Goal: Task Accomplishment & Management: Use online tool/utility

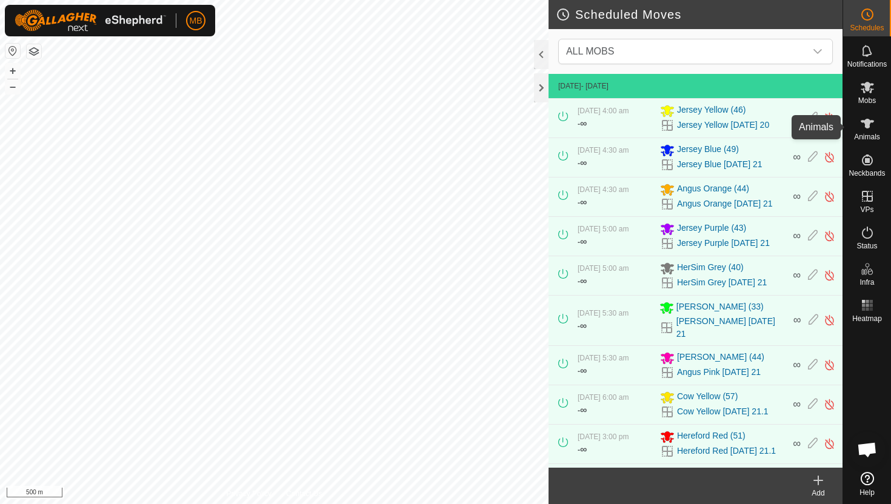
click at [867, 123] on icon at bounding box center [866, 124] width 13 height 10
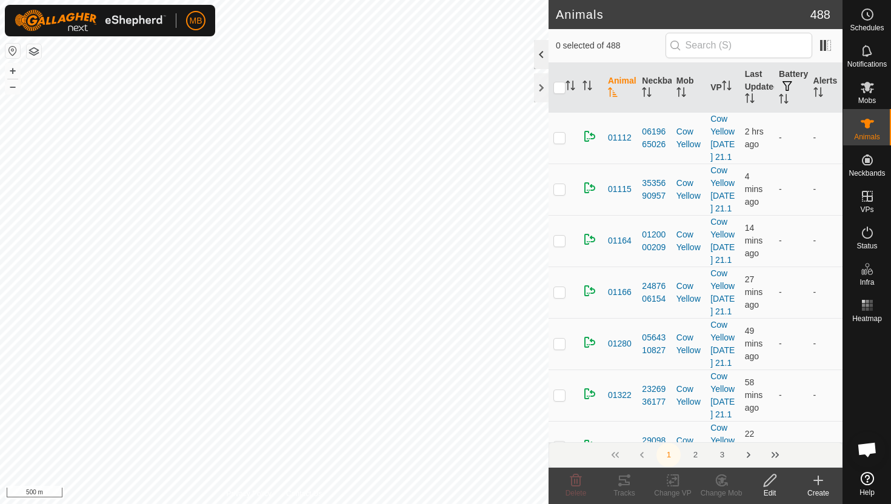
click at [543, 52] on div at bounding box center [541, 54] width 15 height 29
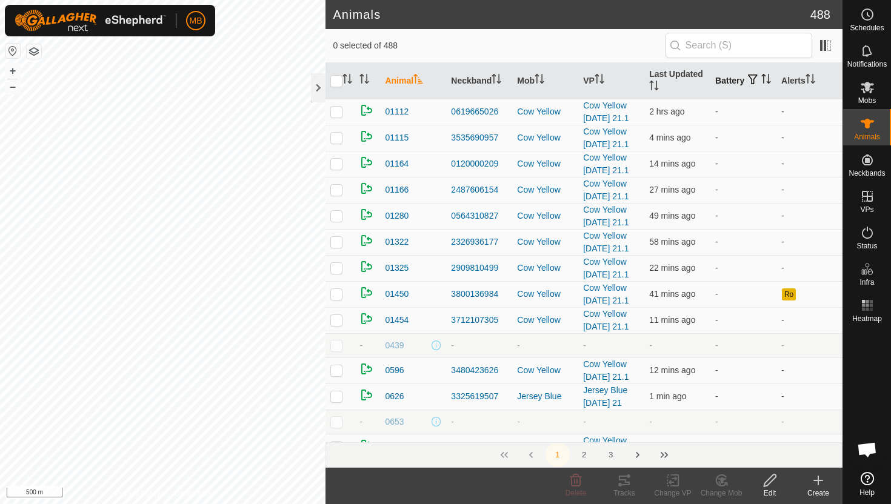
click at [768, 84] on icon "Activate to sort" at bounding box center [768, 79] width 1 height 10
click at [761, 84] on icon "Activate to sort" at bounding box center [766, 79] width 10 height 10
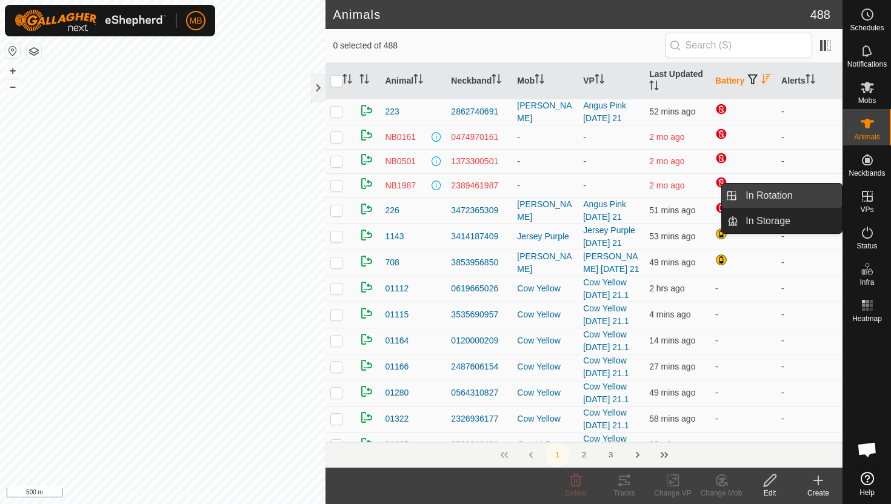
click at [809, 195] on link "In Rotation" at bounding box center [790, 196] width 104 height 24
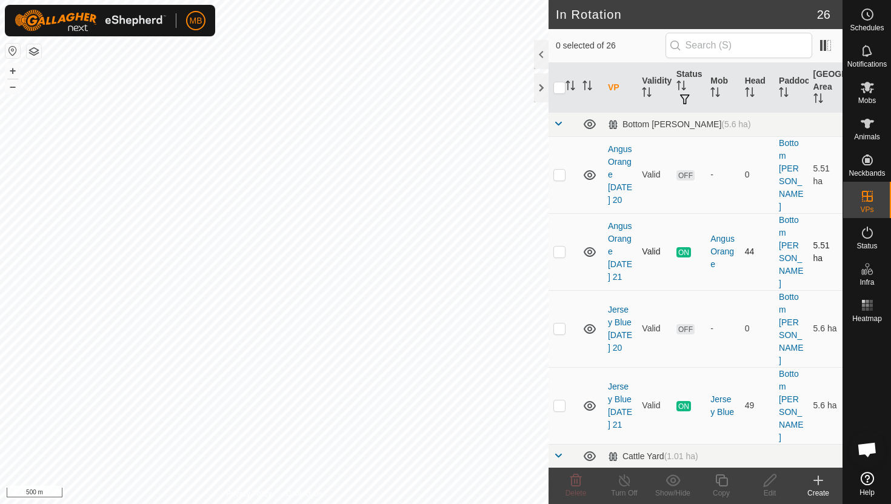
click at [558, 247] on p-checkbox at bounding box center [559, 252] width 12 height 10
checkbox input "true"
click at [719, 483] on icon at bounding box center [721, 480] width 12 height 12
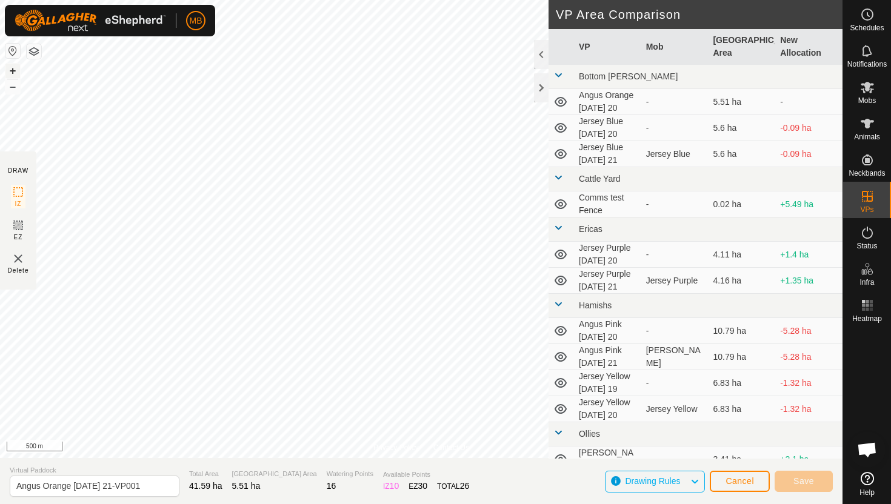
click at [10, 70] on button "+" at bounding box center [12, 71] width 15 height 15
click at [14, 70] on button "+" at bounding box center [12, 71] width 15 height 15
click at [13, 70] on button "+" at bounding box center [12, 71] width 15 height 15
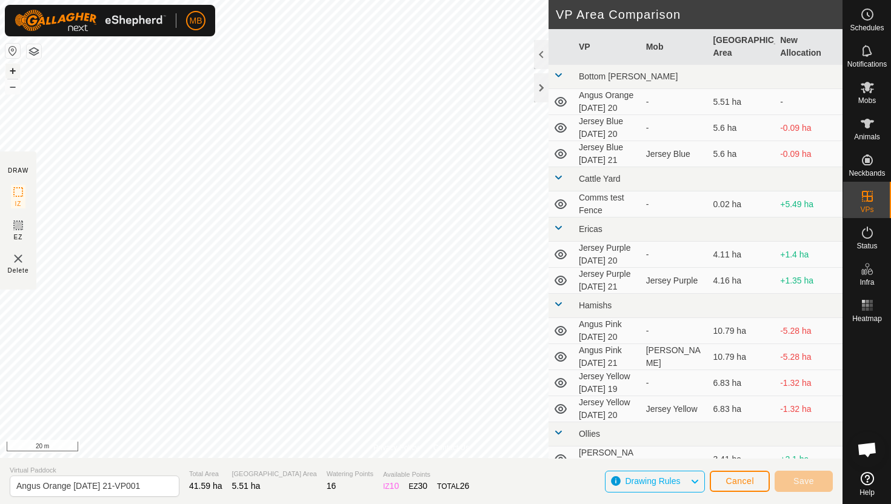
click at [13, 66] on button "+" at bounding box center [12, 71] width 15 height 15
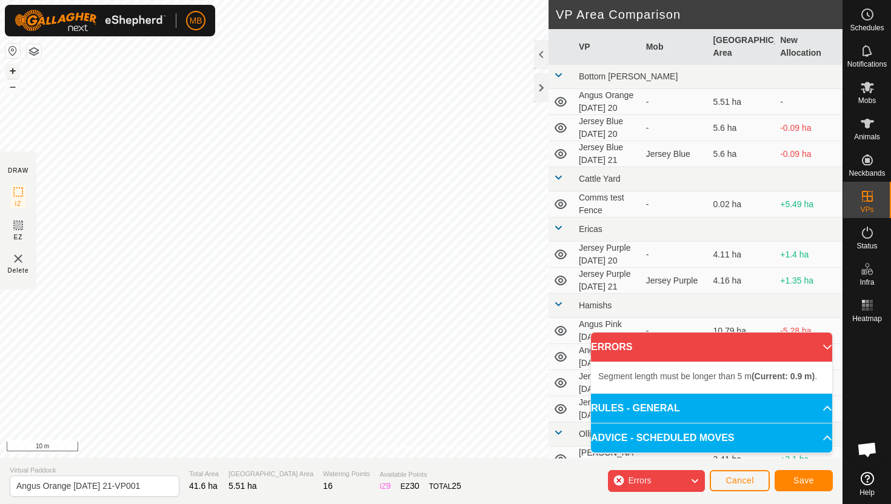
click at [10, 66] on button "+" at bounding box center [12, 71] width 15 height 15
click at [11, 69] on button "+" at bounding box center [12, 71] width 15 height 15
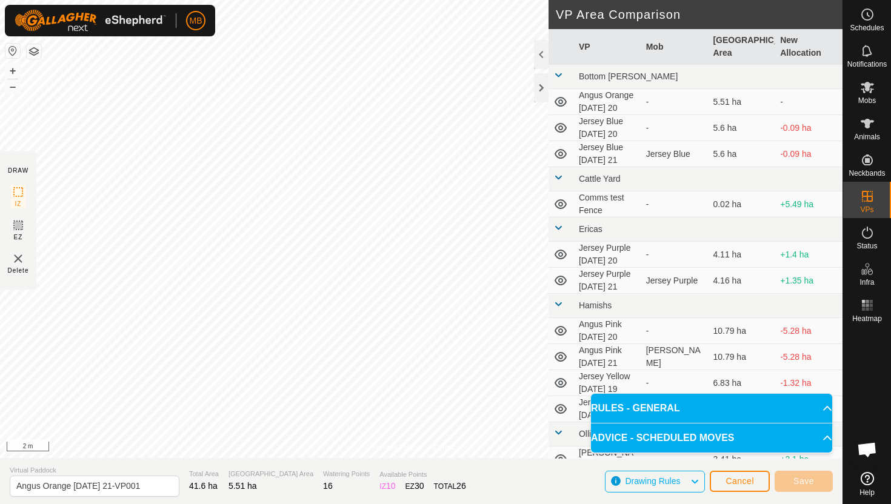
click at [335, 0] on html "MB Schedules Notifications Mobs Animals Neckbands VPs Status Infra Heatmap Help…" at bounding box center [445, 252] width 891 height 504
click at [331, 0] on html "MB Schedules Notifications Mobs Animals Neckbands VPs Status Infra Heatmap Help…" at bounding box center [445, 252] width 891 height 504
click at [345, 0] on html "MB Schedules Notifications Mobs Animals Neckbands VPs Status Infra Heatmap Help…" at bounding box center [445, 252] width 891 height 504
click at [324, 0] on html "MB Schedules Notifications Mobs Animals Neckbands VPs Status Infra Heatmap Help…" at bounding box center [445, 252] width 891 height 504
click at [333, 0] on html "MB Schedules Notifications Mobs Animals Neckbands VPs Status Infra Heatmap Help…" at bounding box center [445, 252] width 891 height 504
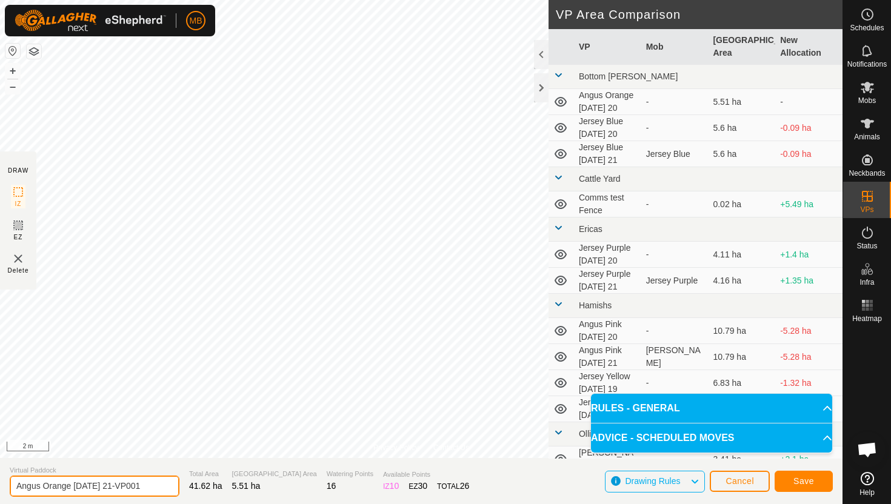
click at [150, 484] on input "Angus Orange Sunday 21-VP001" at bounding box center [95, 486] width 170 height 21
type input "Angus Orange [DATE] 22"
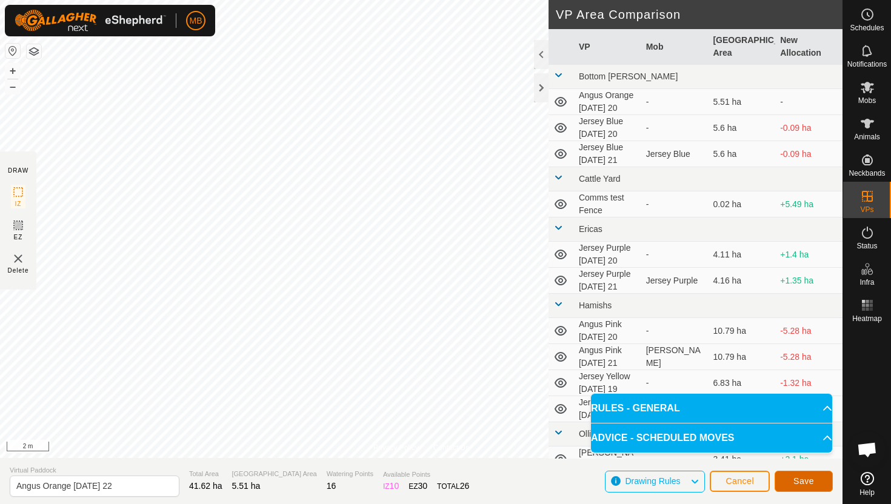
click at [808, 482] on span "Save" at bounding box center [803, 481] width 21 height 10
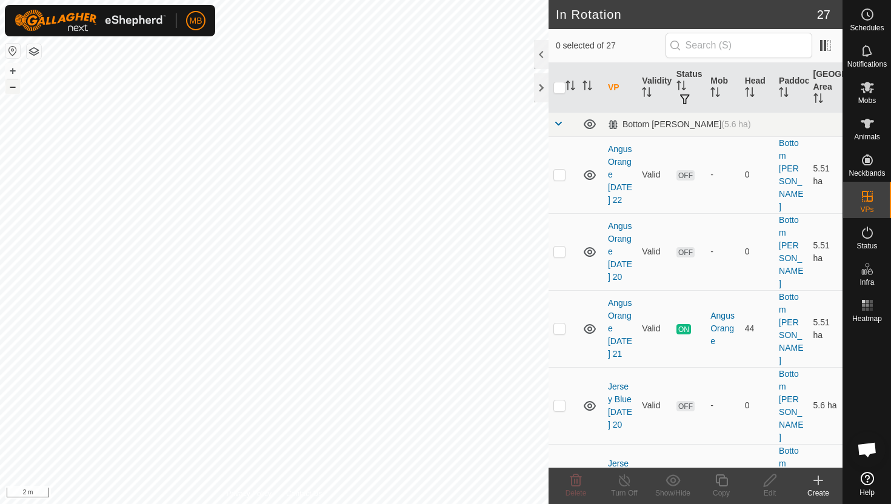
click at [8, 82] on button "–" at bounding box center [12, 86] width 15 height 15
click at [12, 88] on button "–" at bounding box center [12, 86] width 15 height 15
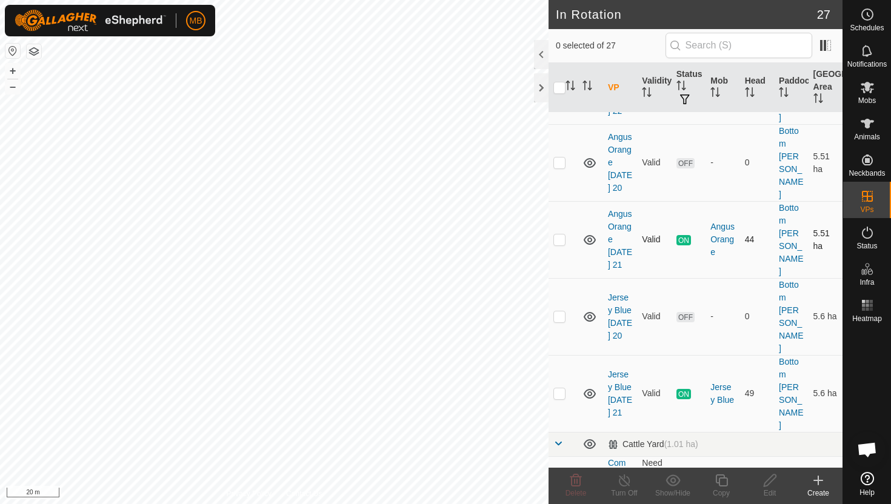
scroll to position [90, 0]
click at [562, 388] on p-checkbox at bounding box center [559, 393] width 12 height 10
checkbox input "true"
click at [720, 482] on icon at bounding box center [721, 480] width 15 height 15
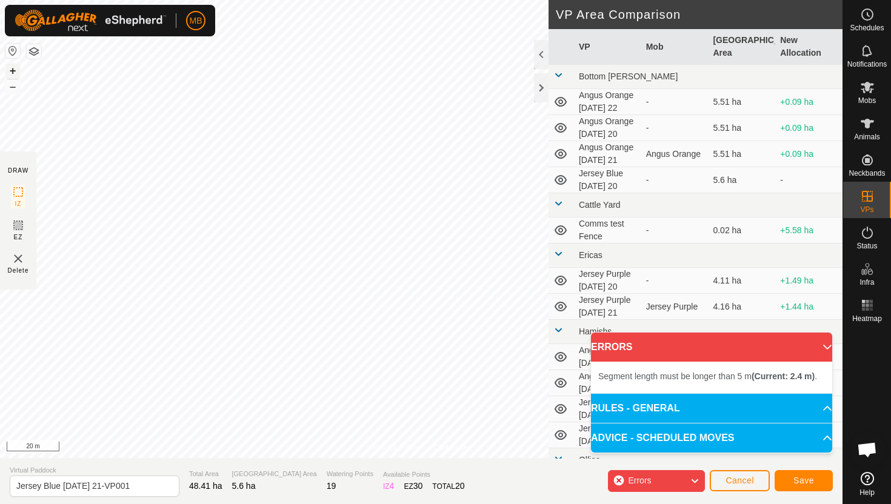
click at [14, 68] on button "+" at bounding box center [12, 71] width 15 height 15
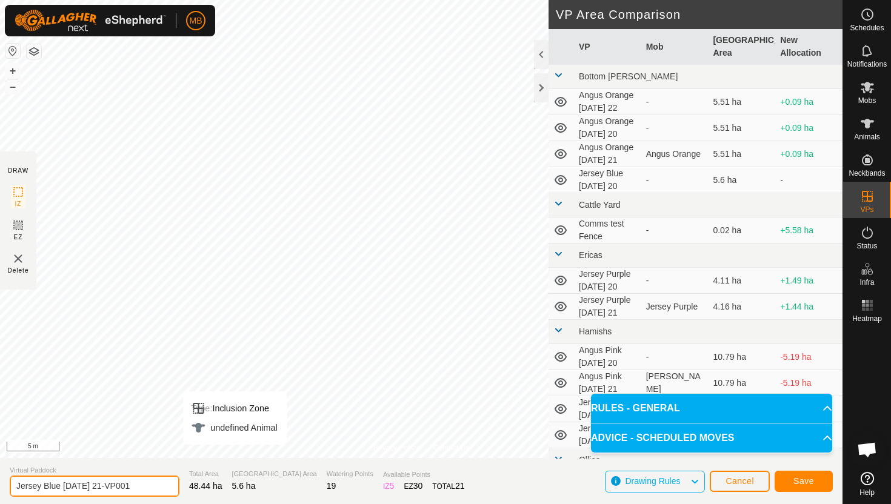
click at [146, 490] on input "Jersey Blue Sunday 21-VP001" at bounding box center [95, 486] width 170 height 21
type input "Jersey Blue [DATE] 22"
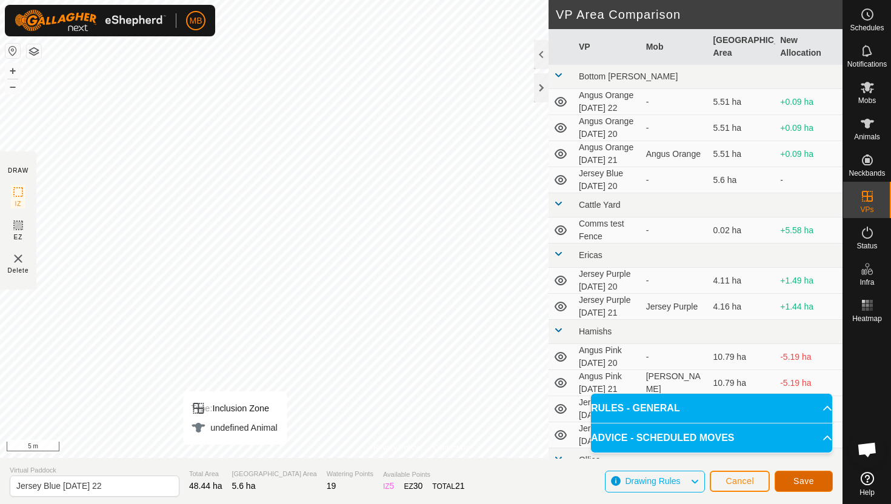
click at [810, 482] on span "Save" at bounding box center [803, 481] width 21 height 10
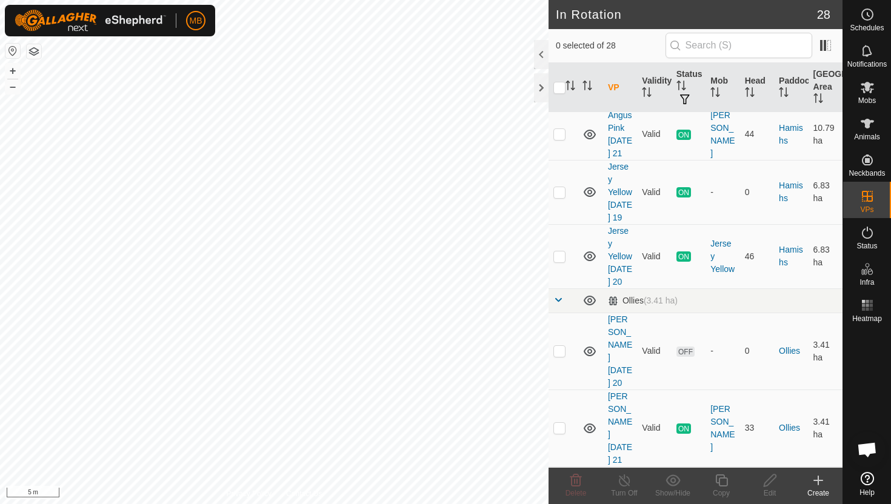
scroll to position [822, 0]
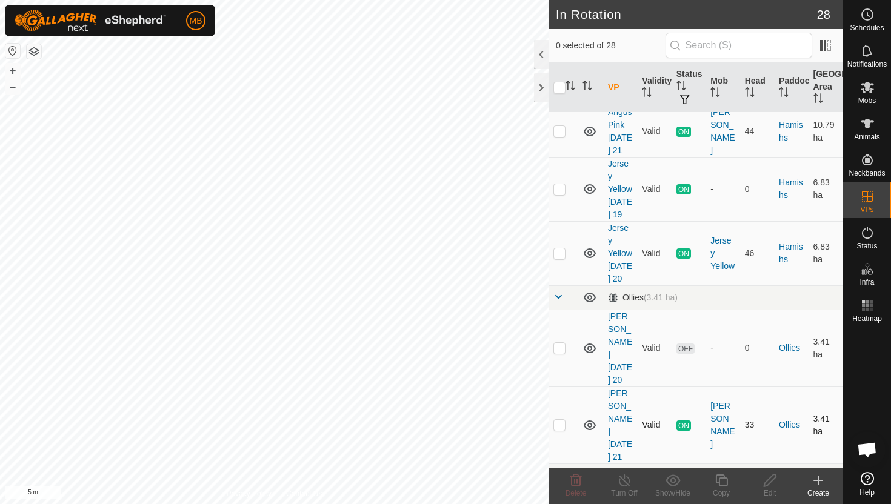
click at [561, 420] on p-checkbox at bounding box center [559, 425] width 12 height 10
checkbox input "true"
click at [720, 481] on icon at bounding box center [721, 480] width 15 height 15
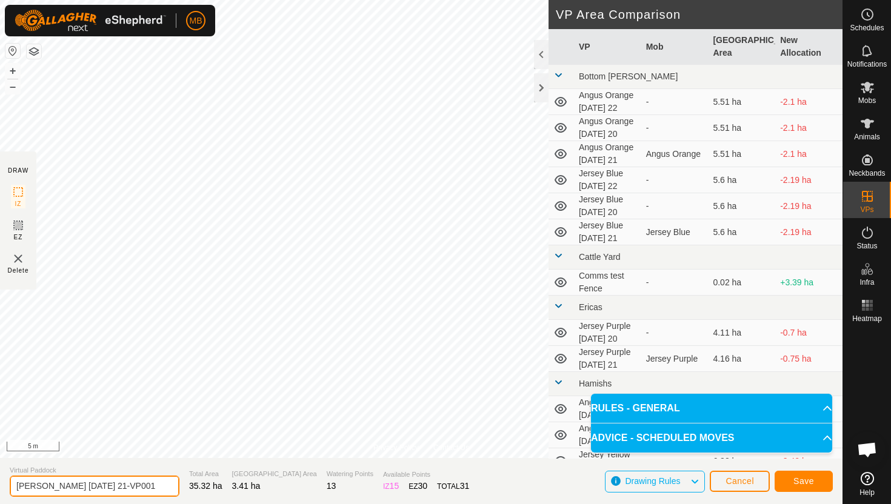
click at [140, 485] on input "Angus Green Sunday 21-VP001" at bounding box center [95, 486] width 170 height 21
type input "[PERSON_NAME] [DATE] 22"
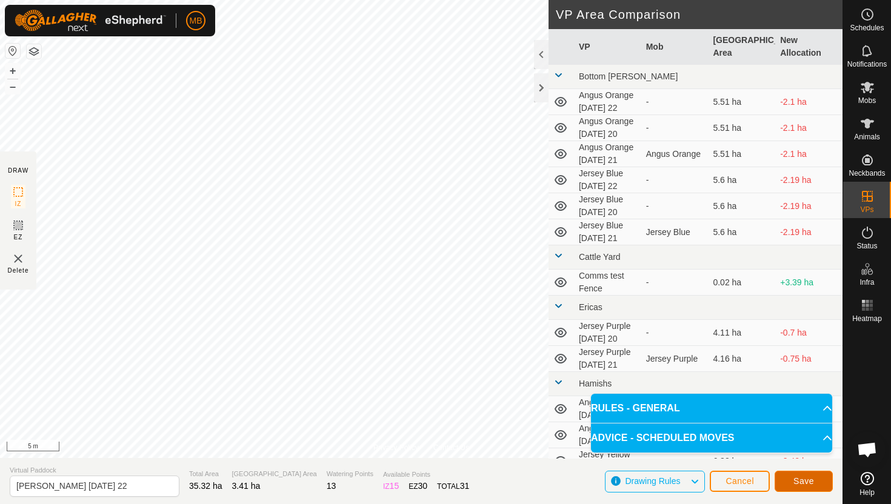
click at [787, 475] on button "Save" at bounding box center [803, 481] width 58 height 21
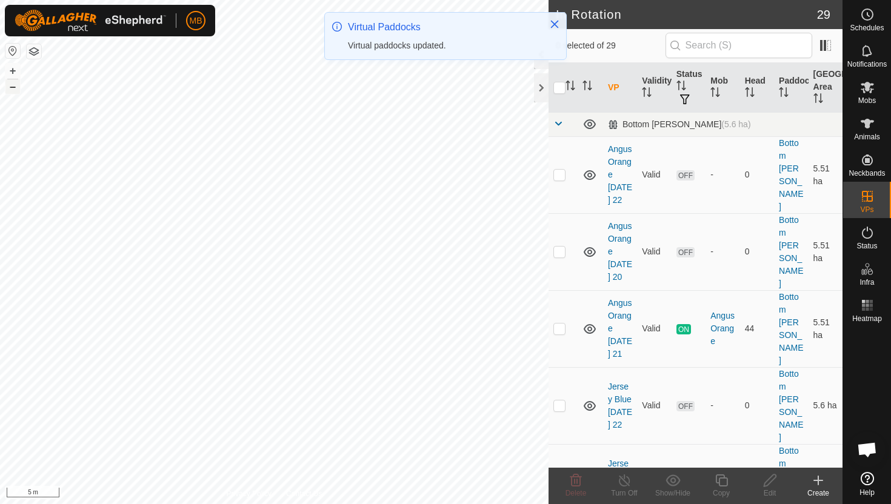
click at [9, 89] on button "–" at bounding box center [12, 86] width 15 height 15
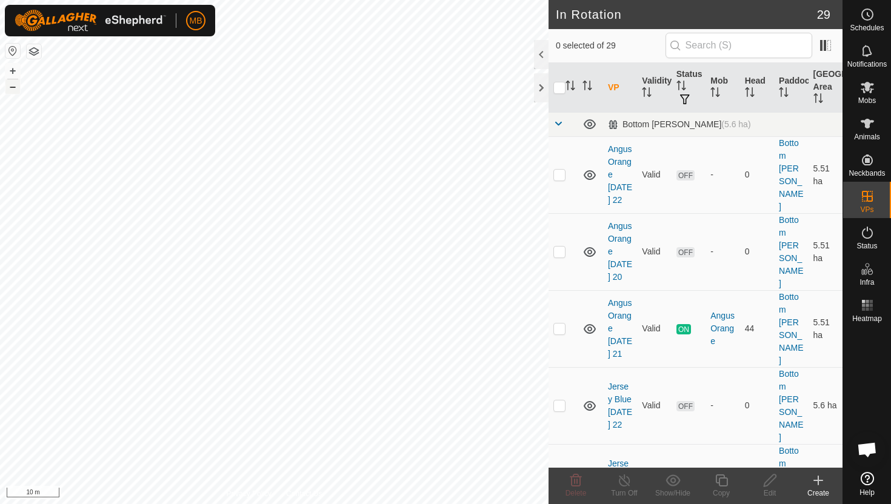
click at [9, 89] on button "–" at bounding box center [12, 86] width 15 height 15
click at [114, 0] on html "MB Schedules Notifications Mobs Animals Neckbands VPs Status Infra Heatmap Help…" at bounding box center [445, 252] width 891 height 504
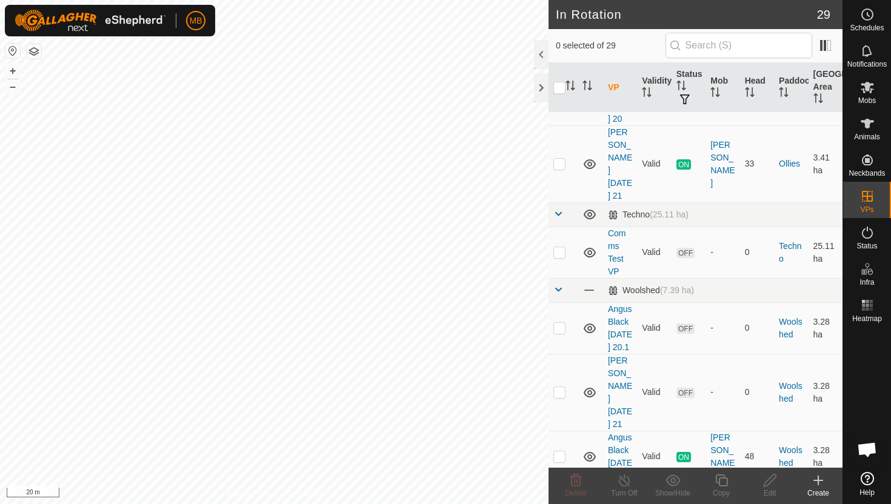
scroll to position [1664, 0]
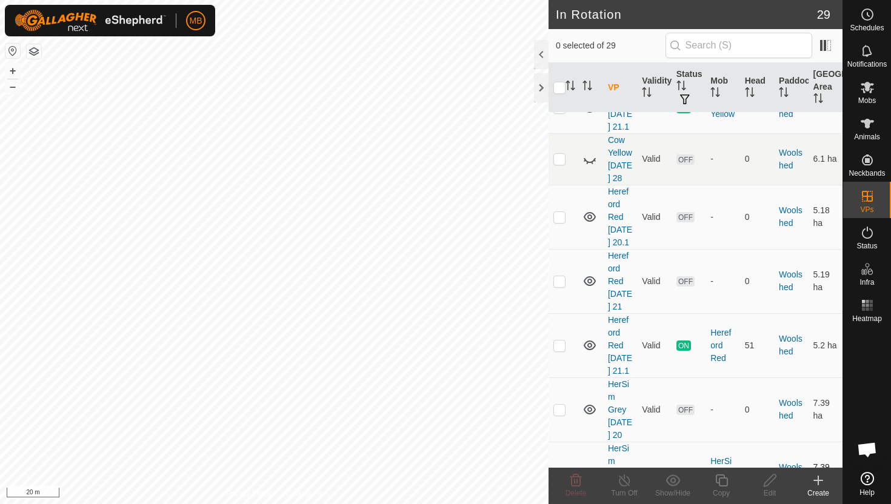
click at [560, 469] on p-checkbox at bounding box center [559, 474] width 12 height 10
checkbox input "true"
click at [716, 482] on icon at bounding box center [721, 480] width 15 height 15
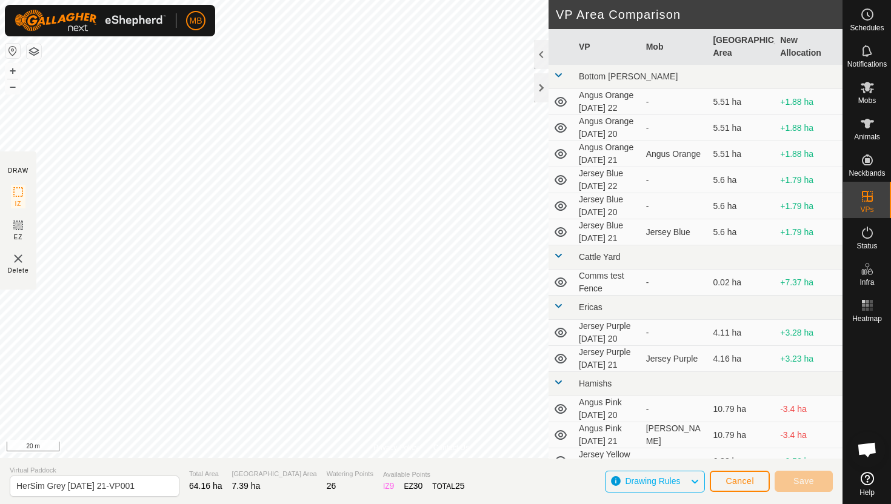
click at [315, 462] on div "Privacy Policy Contact Us Segment length must be longer than 5 m (Current: 0.9 …" at bounding box center [421, 252] width 842 height 504
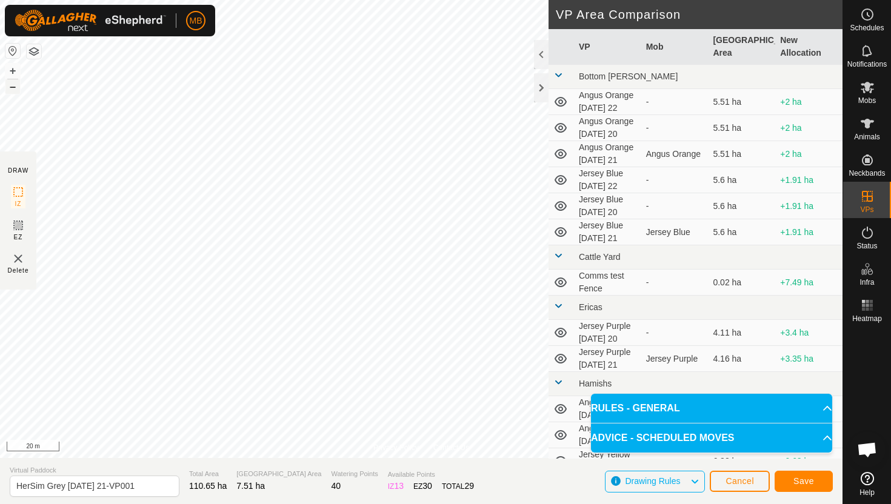
click at [15, 88] on button "–" at bounding box center [12, 86] width 15 height 15
click at [12, 90] on button "–" at bounding box center [12, 86] width 15 height 15
click at [145, 485] on input "HerSim Grey Sunday 21-VP001" at bounding box center [95, 486] width 170 height 21
type input "HerSim Grey [DATE] 22"
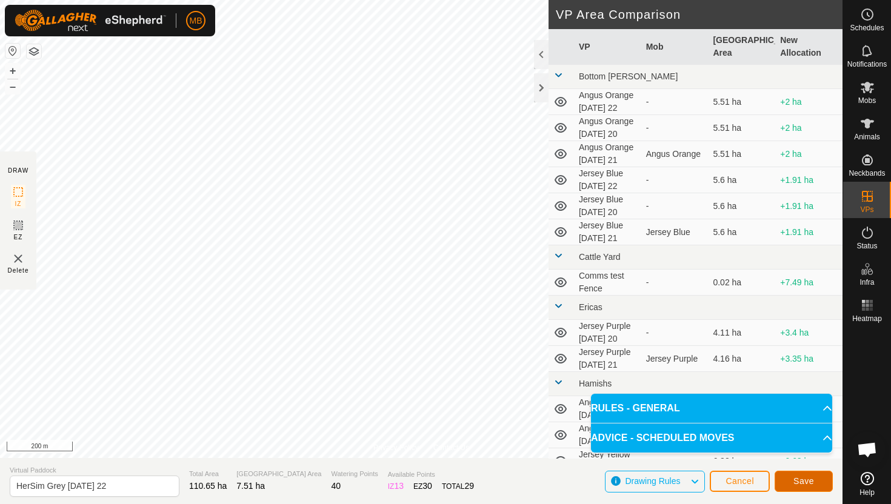
click at [796, 483] on span "Save" at bounding box center [803, 481] width 21 height 10
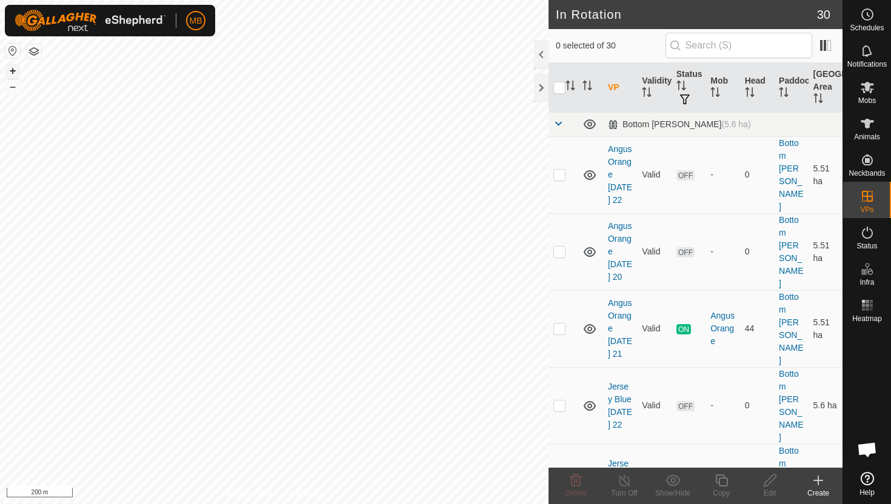
click at [8, 73] on button "+" at bounding box center [12, 71] width 15 height 15
click at [11, 70] on button "+" at bounding box center [12, 71] width 15 height 15
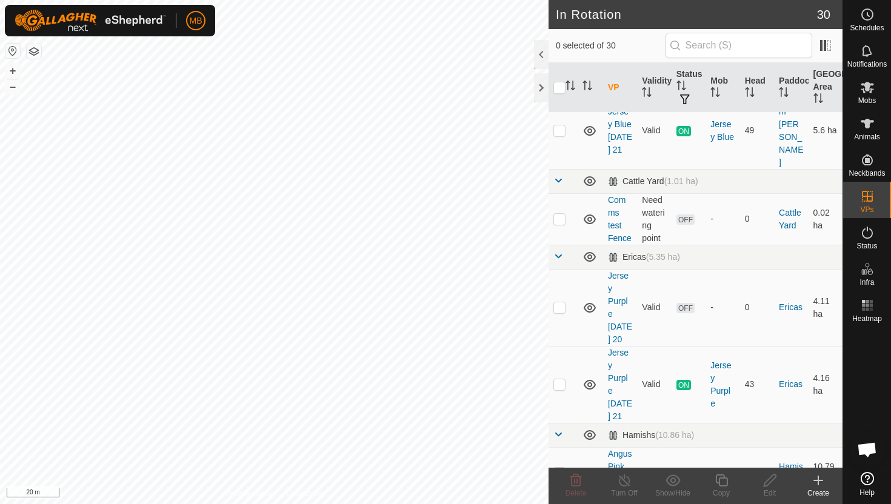
scroll to position [430, 0]
click at [558, 379] on p-checkbox at bounding box center [559, 384] width 12 height 10
checkbox input "true"
click at [723, 479] on icon at bounding box center [721, 480] width 15 height 15
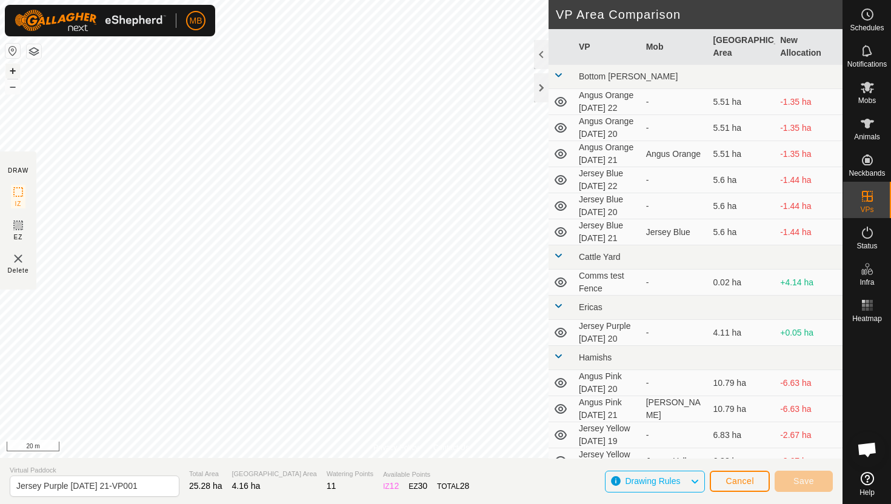
click at [9, 70] on button "+" at bounding box center [12, 71] width 15 height 15
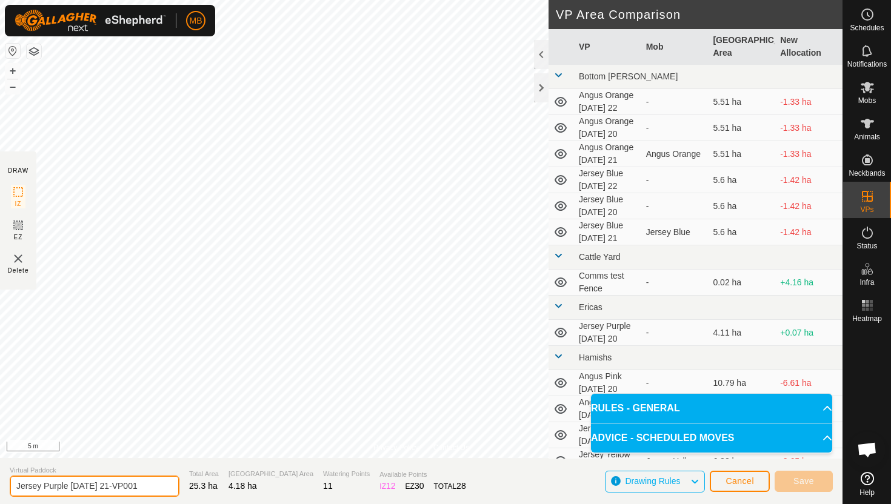
click at [147, 481] on input "Jersey Purple Sunday 21-VP001" at bounding box center [95, 486] width 170 height 21
type input "Jersey Purple [DATE] 22"
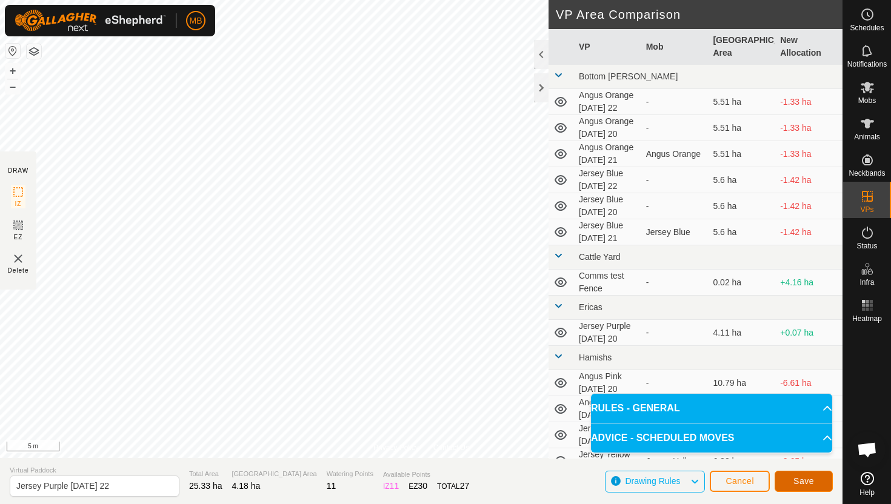
click at [816, 484] on button "Save" at bounding box center [803, 481] width 58 height 21
